Goal: Information Seeking & Learning: Learn about a topic

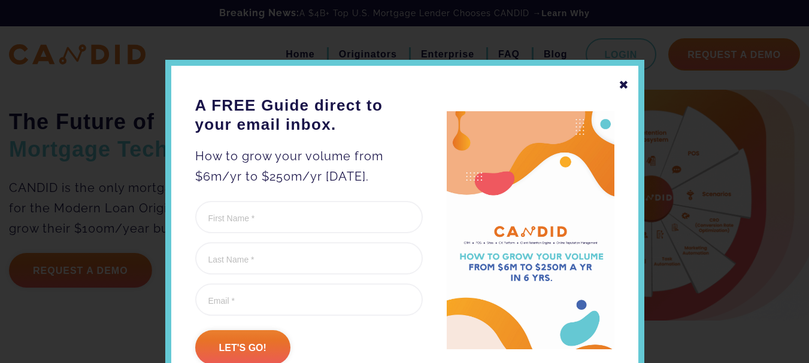
click at [621, 87] on div "✖" at bounding box center [623, 85] width 11 height 20
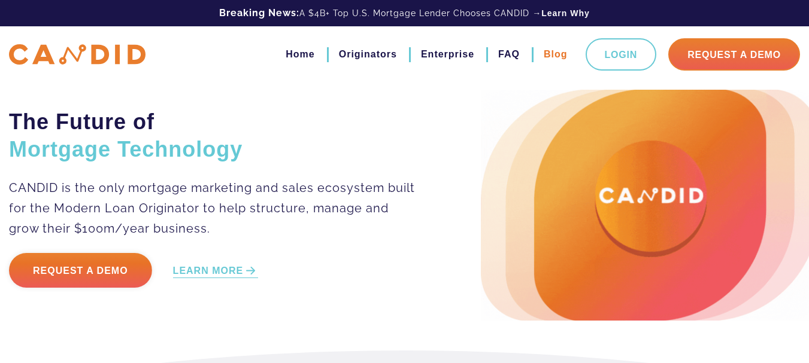
click at [551, 54] on link "Blog" at bounding box center [556, 54] width 24 height 20
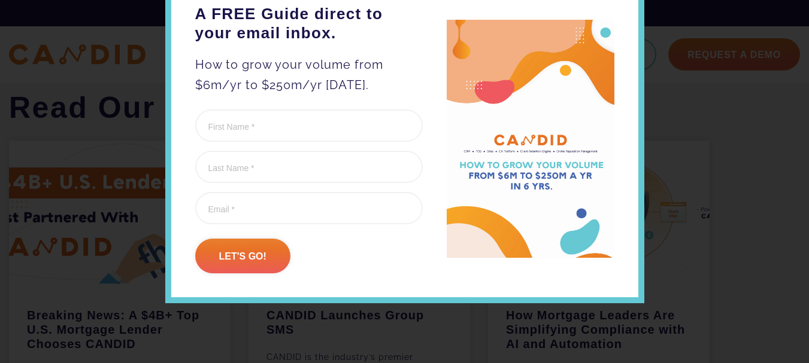
click at [689, 87] on div at bounding box center [404, 181] width 809 height 363
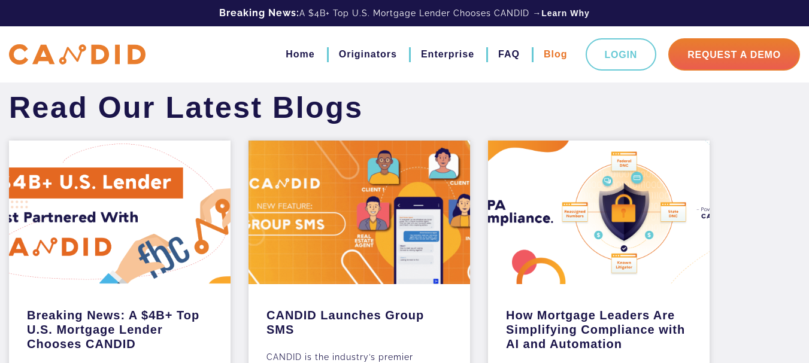
click at [560, 53] on link "Blog" at bounding box center [556, 54] width 24 height 20
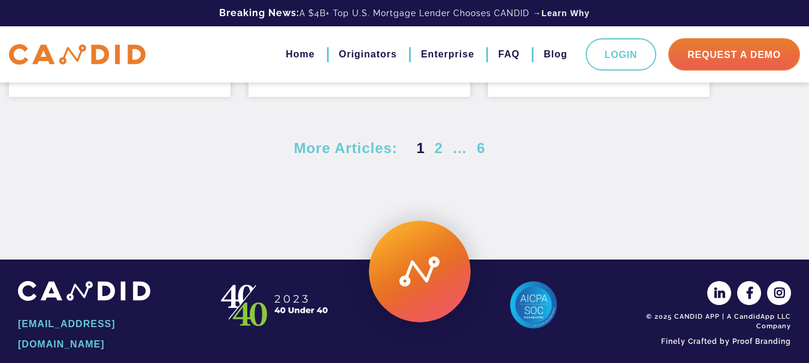
scroll to position [360, 0]
